Goal: Task Accomplishment & Management: Use online tool/utility

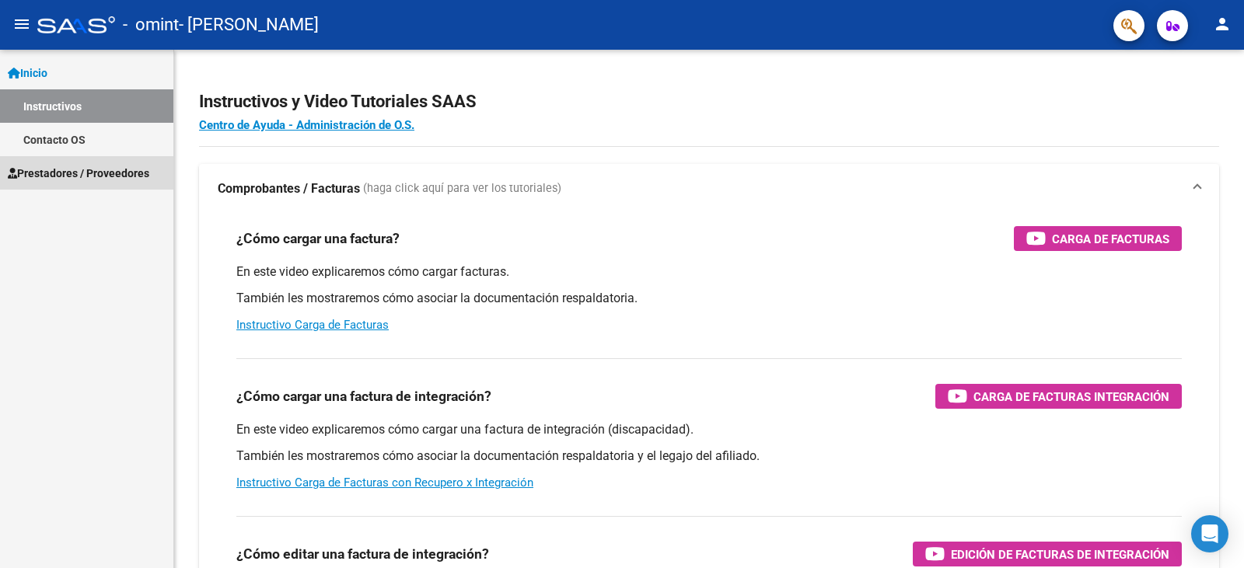
click at [60, 172] on span "Prestadores / Proveedores" at bounding box center [79, 173] width 142 height 17
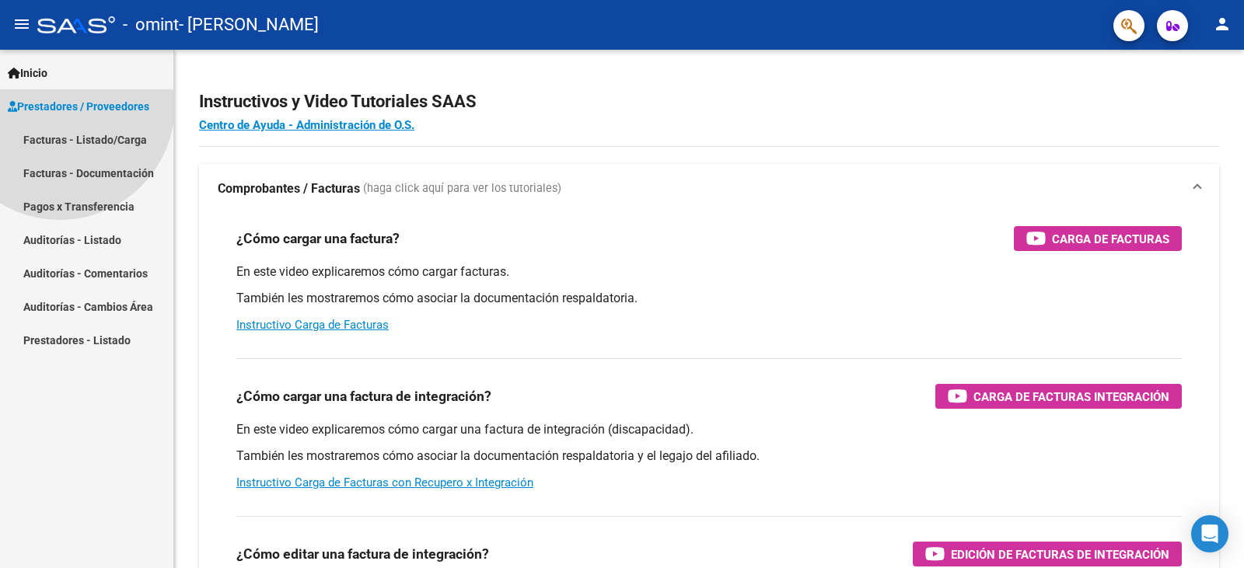
click at [60, 115] on span "Prestadores / Proveedores" at bounding box center [79, 106] width 142 height 17
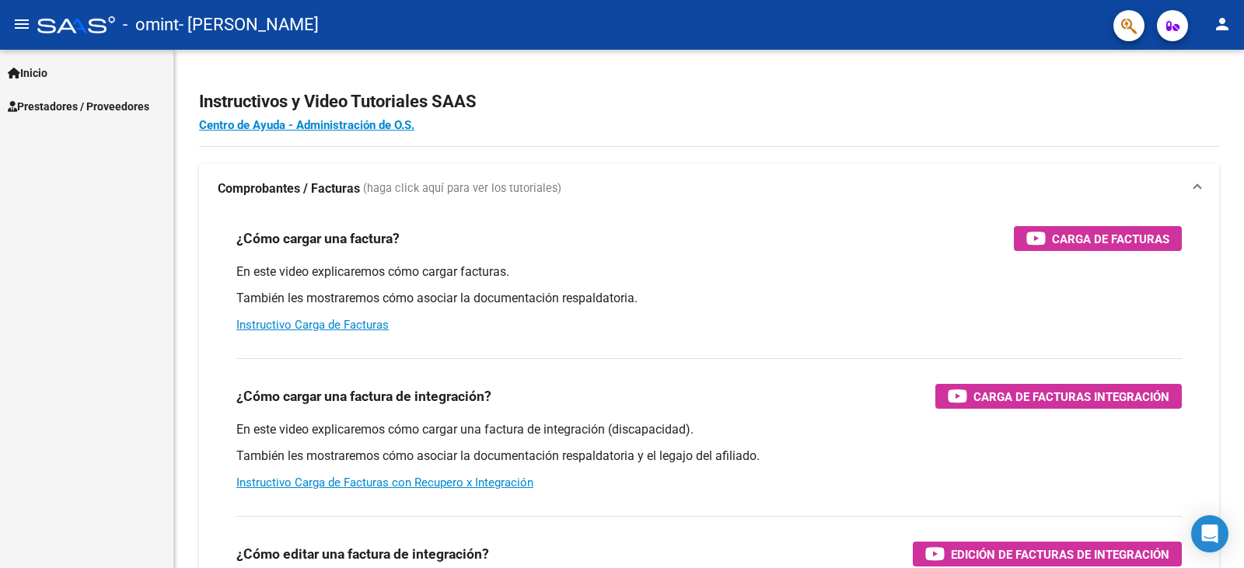
click at [60, 110] on span "Prestadores / Proveedores" at bounding box center [79, 106] width 142 height 17
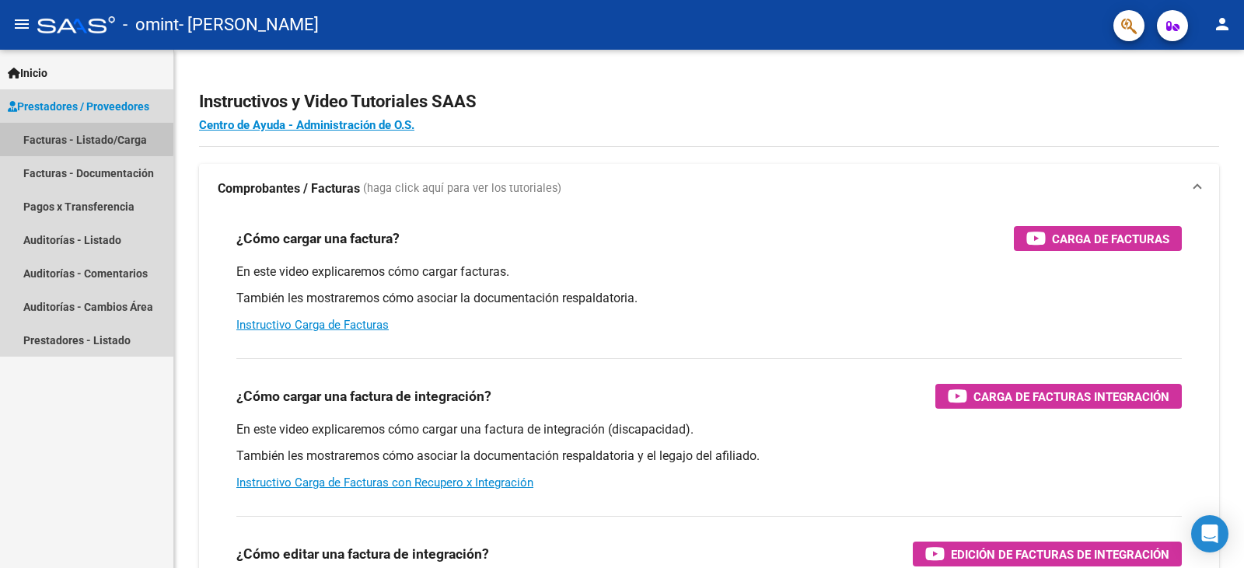
click at [54, 136] on link "Facturas - Listado/Carga" at bounding box center [86, 139] width 173 height 33
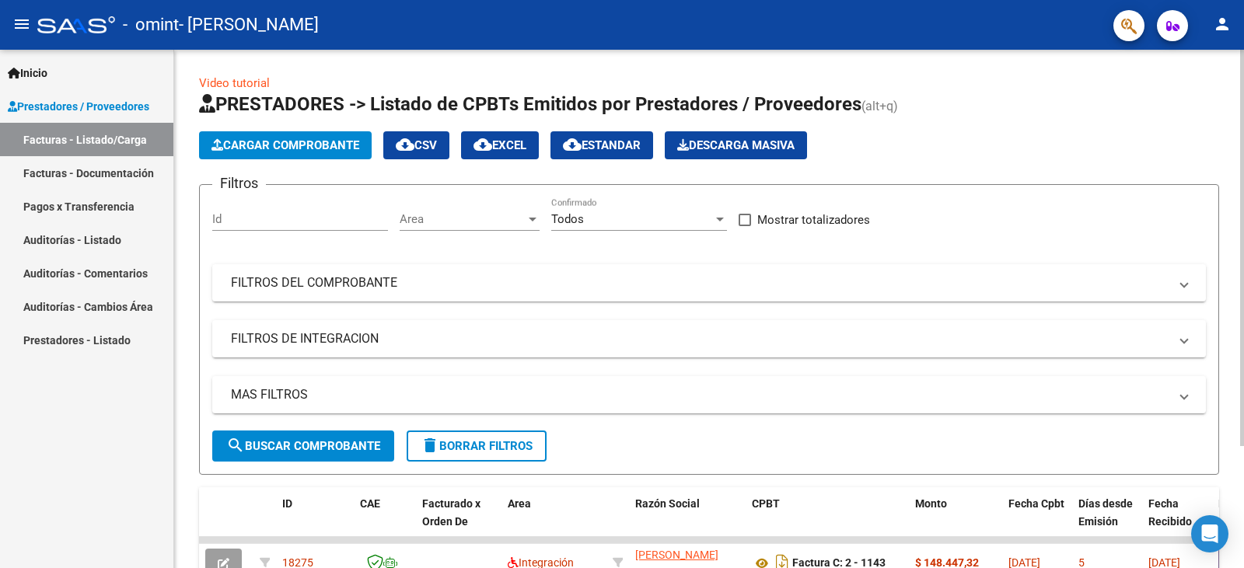
click at [1243, 125] on div at bounding box center [1242, 248] width 4 height 397
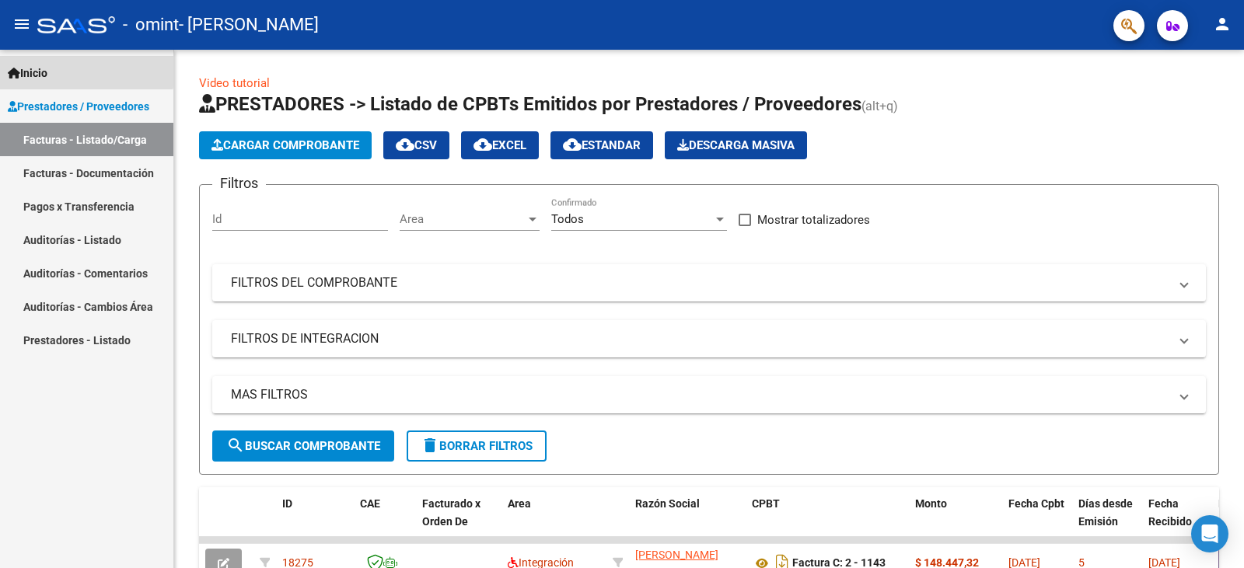
click at [46, 68] on span "Inicio" at bounding box center [28, 73] width 40 height 17
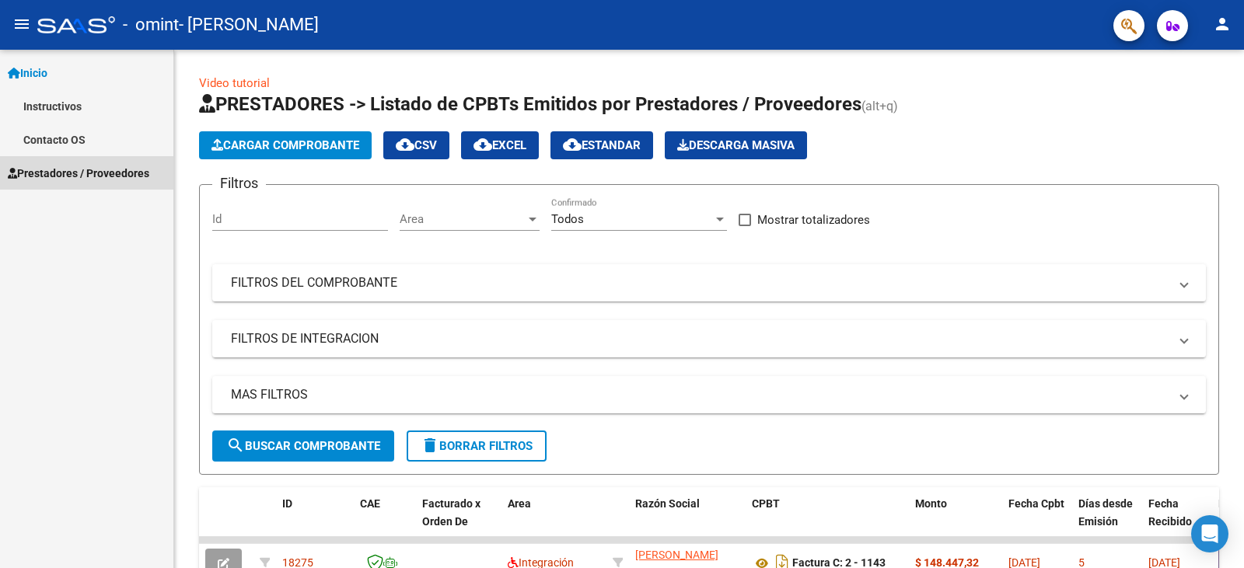
click at [53, 175] on span "Prestadores / Proveedores" at bounding box center [79, 173] width 142 height 17
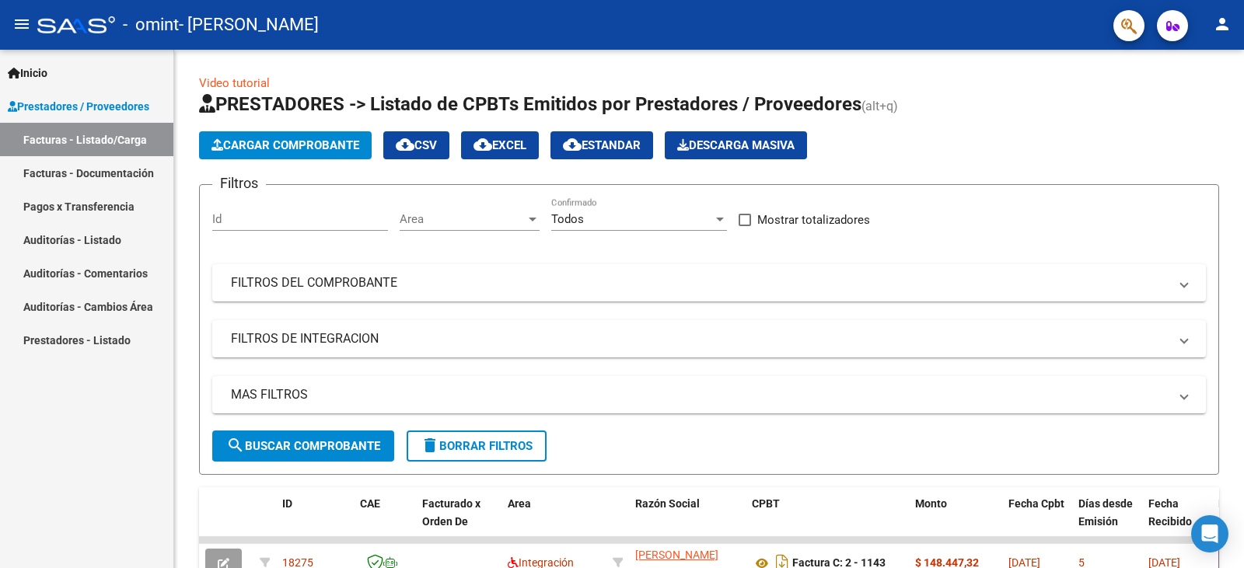
click at [53, 175] on link "Facturas - Documentación" at bounding box center [86, 172] width 173 height 33
